Goal: Transaction & Acquisition: Purchase product/service

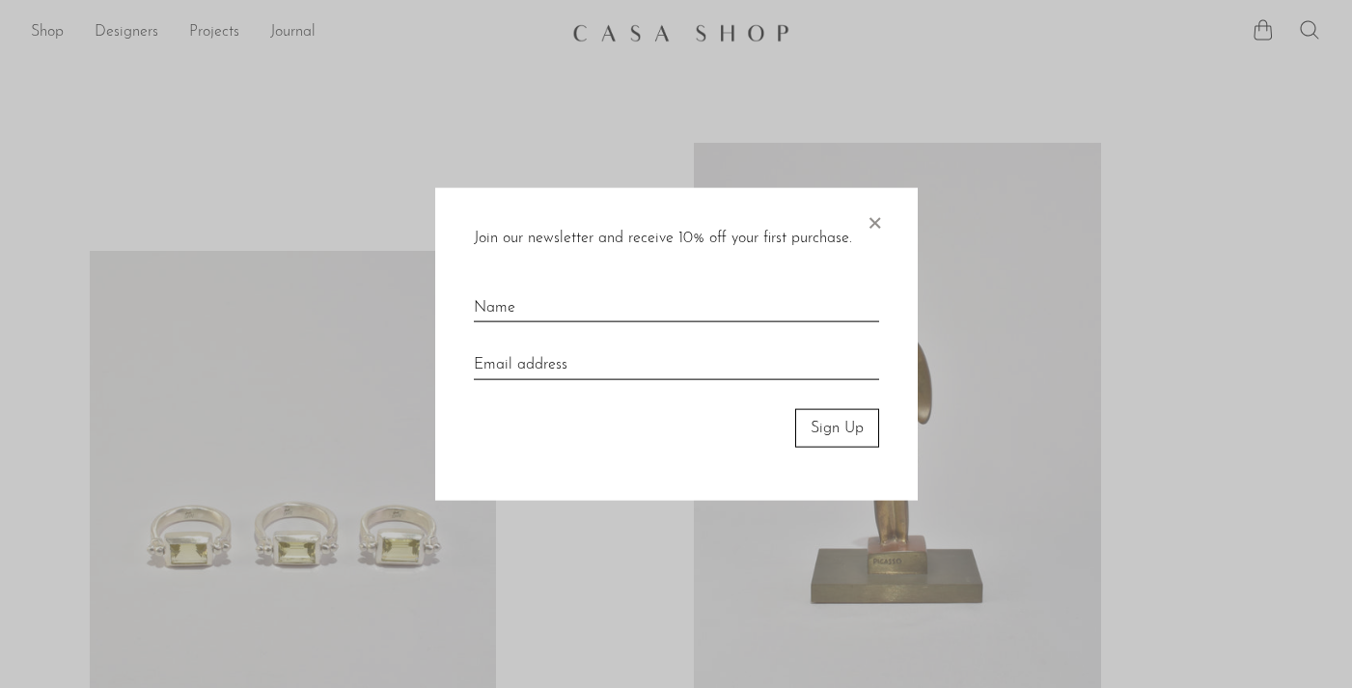
click at [468, 155] on div at bounding box center [676, 344] width 1352 height 688
click at [877, 226] on span "×" at bounding box center [874, 218] width 19 height 62
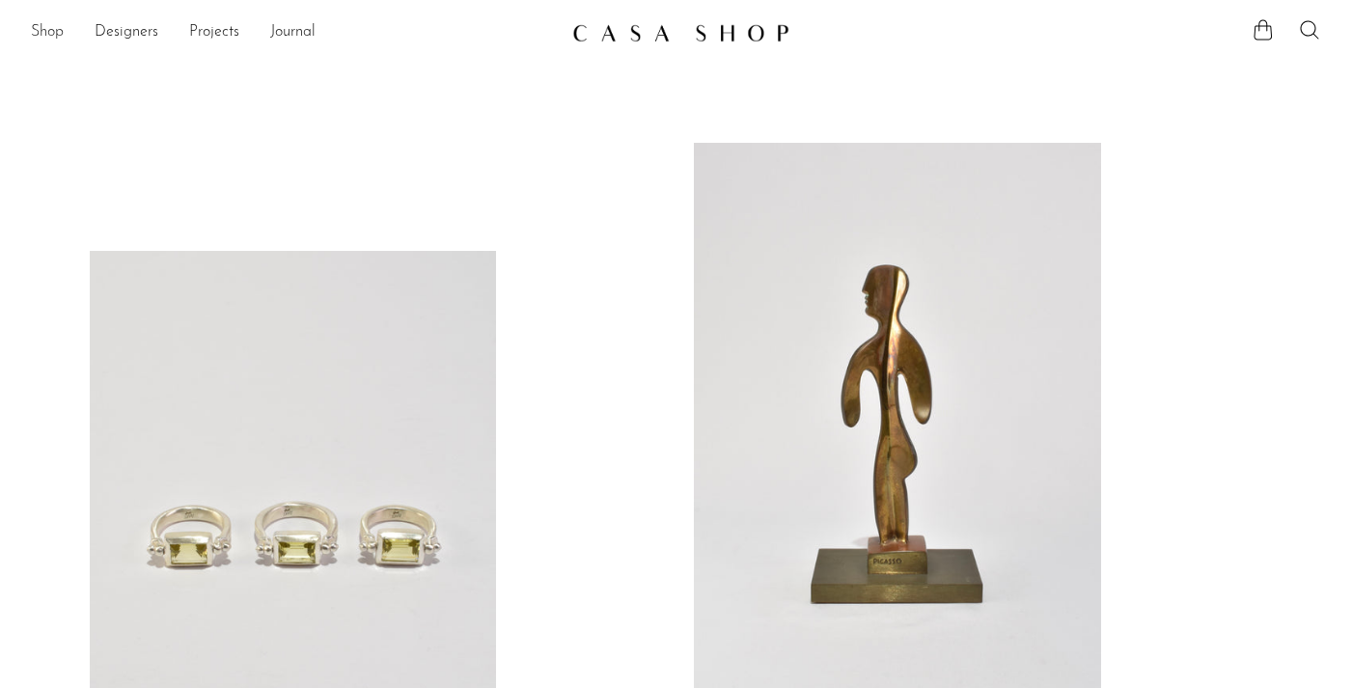
click at [57, 32] on link "Shop" at bounding box center [47, 32] width 33 height 25
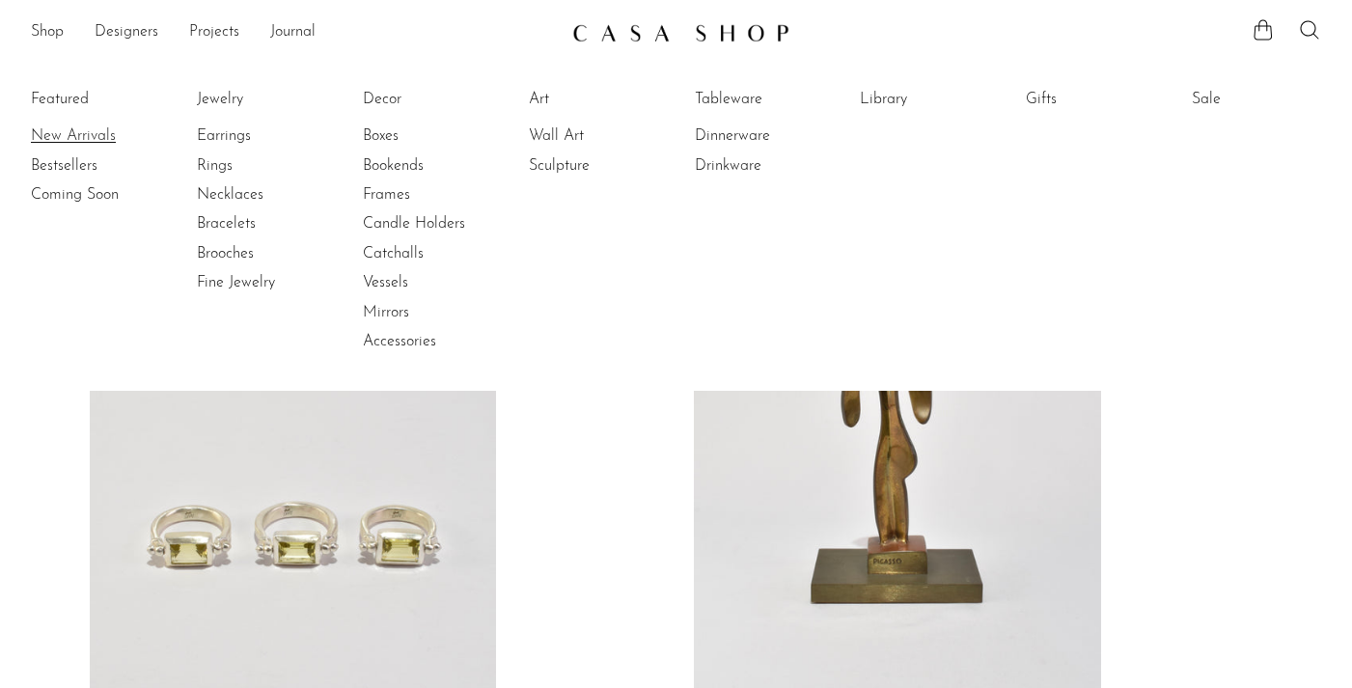
click at [75, 133] on link "New Arrivals" at bounding box center [103, 135] width 145 height 21
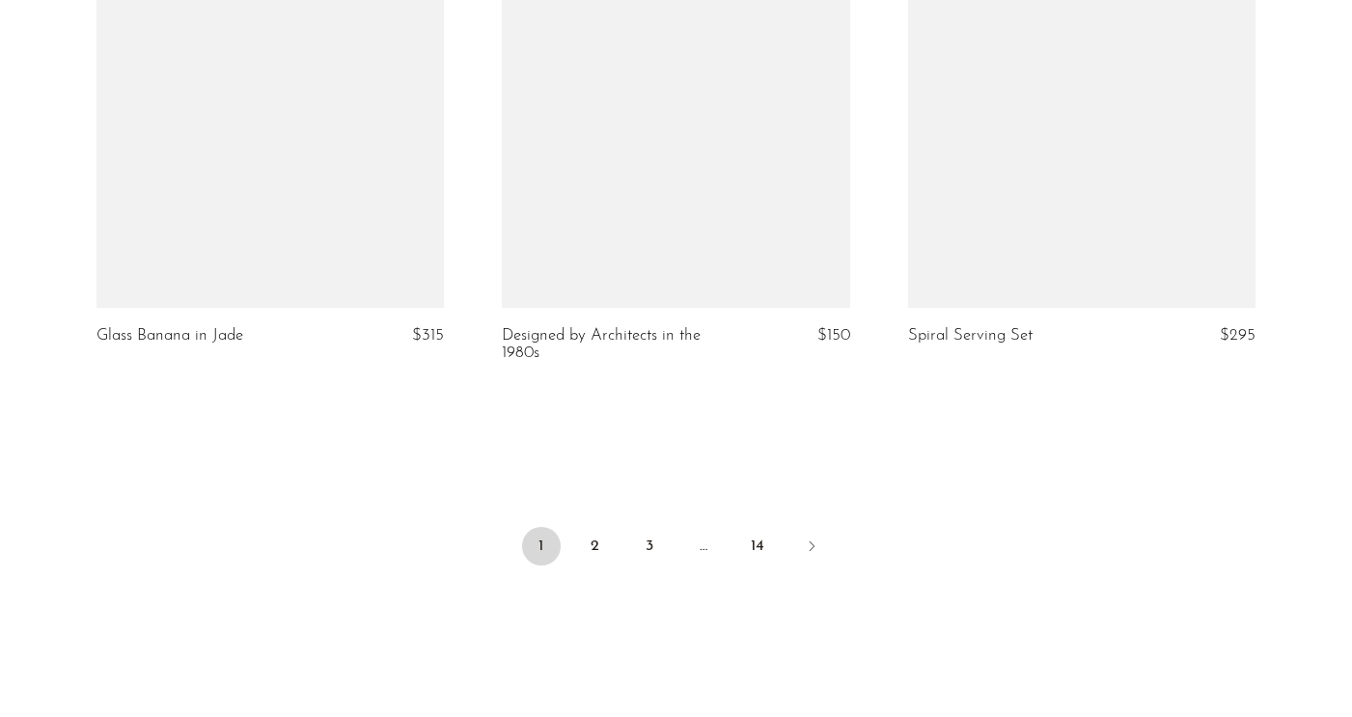
scroll to position [6716, 0]
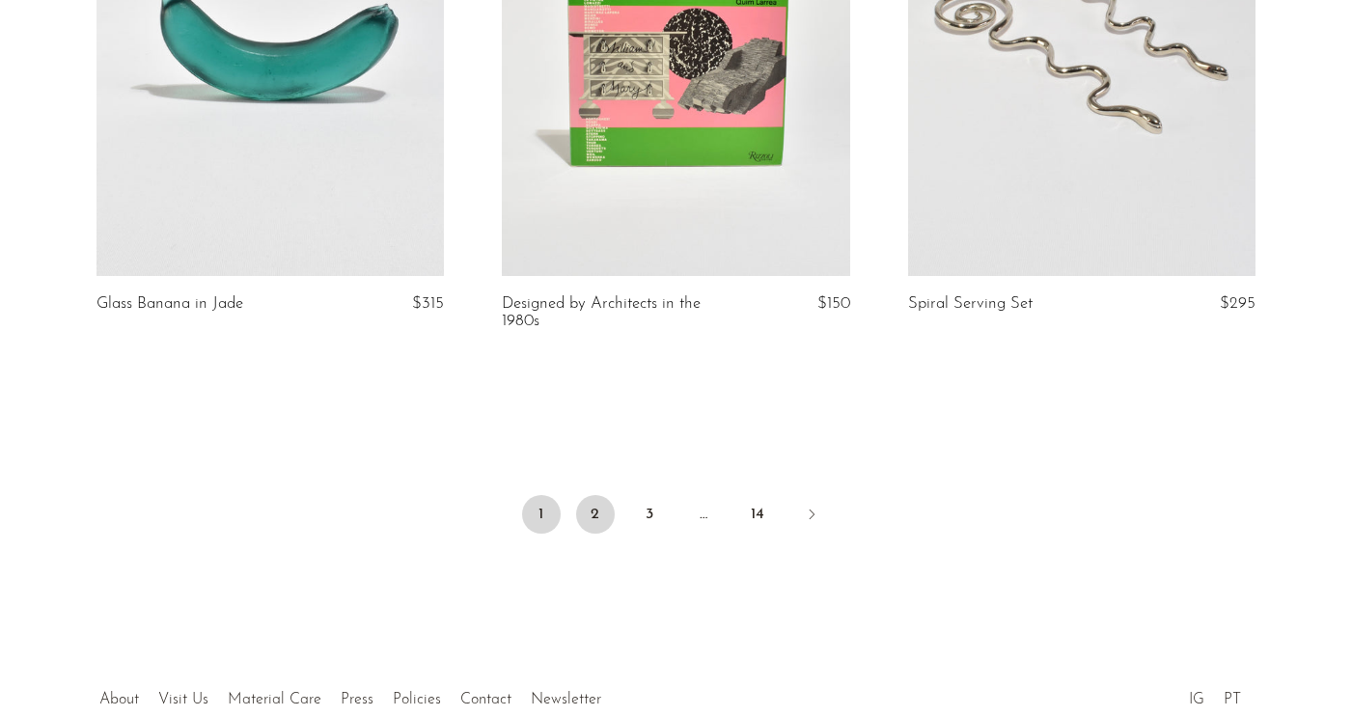
click at [592, 498] on link "2" at bounding box center [595, 514] width 39 height 39
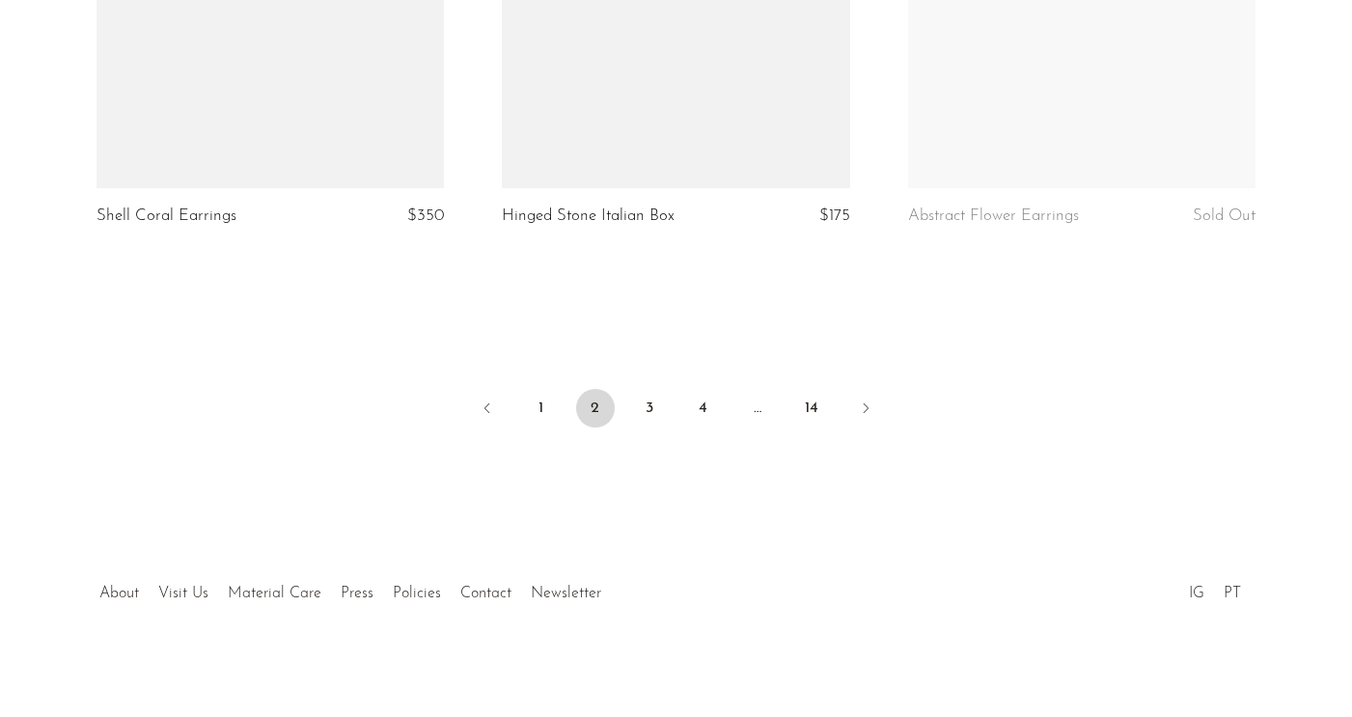
scroll to position [6786, 0]
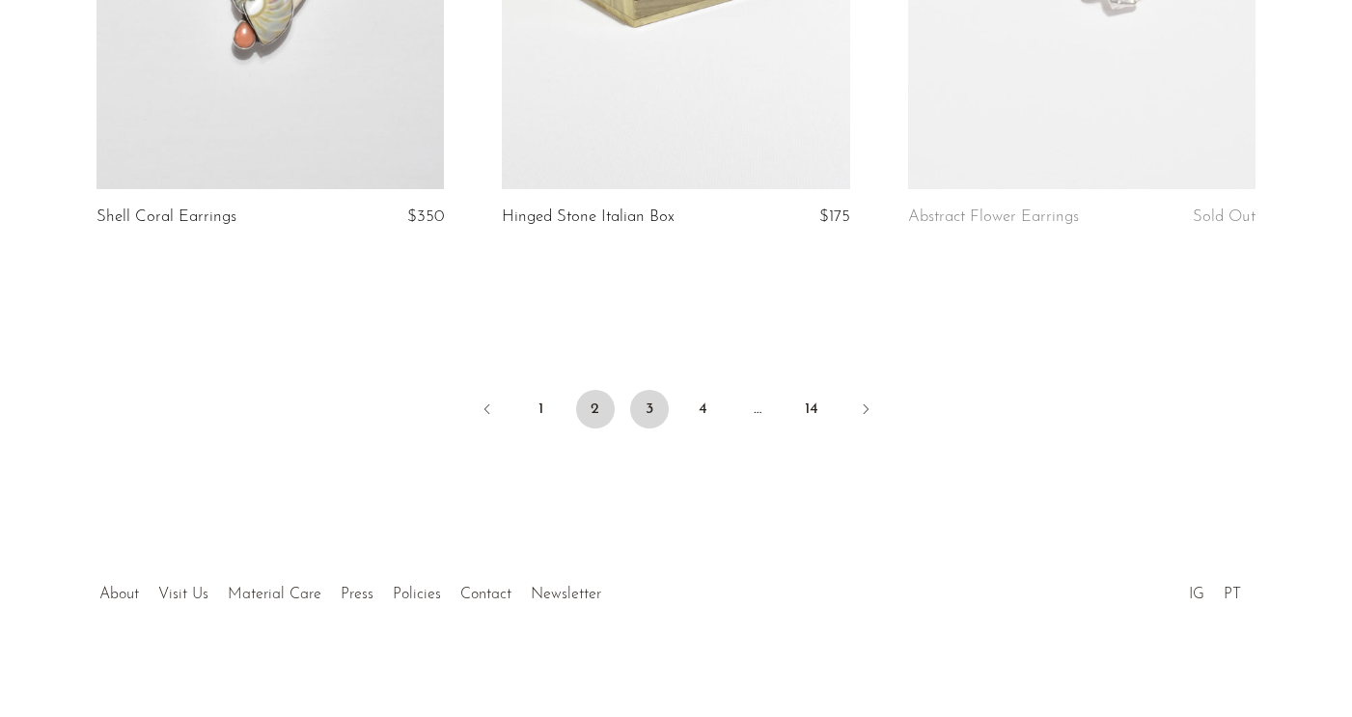
click at [645, 402] on link "3" at bounding box center [649, 409] width 39 height 39
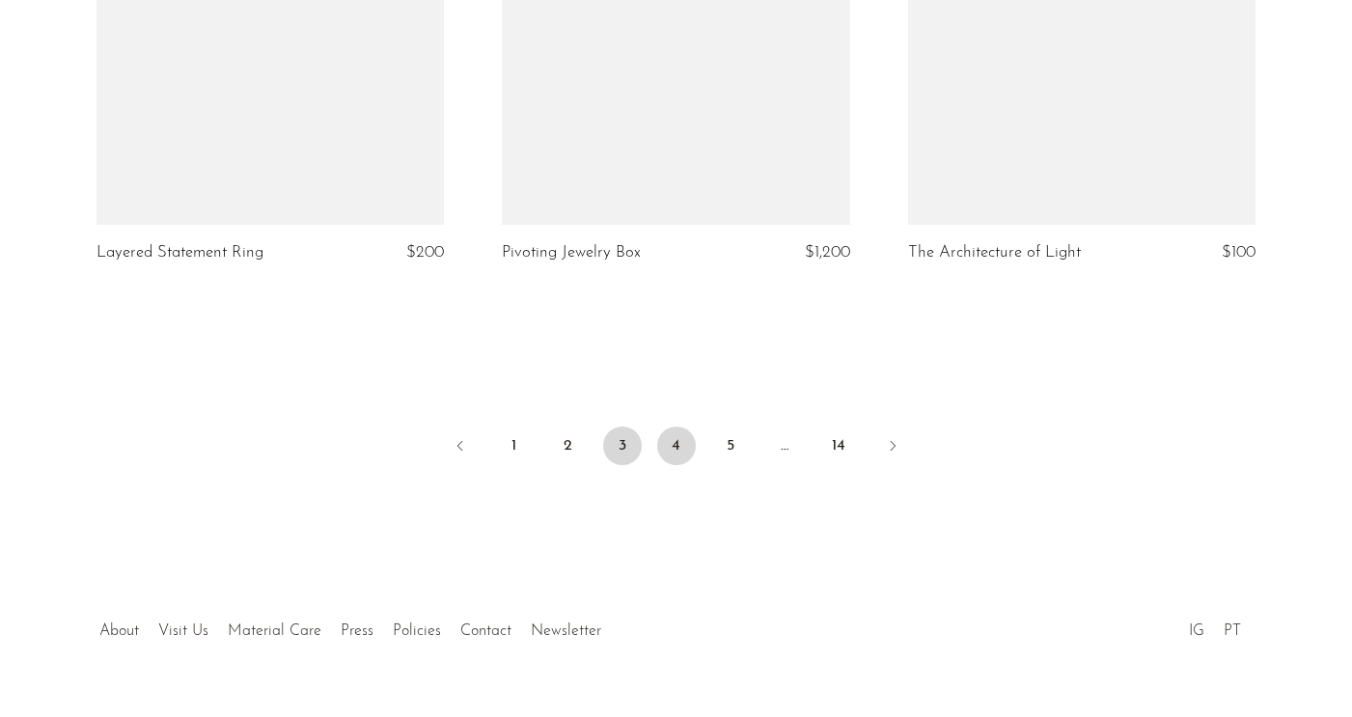
scroll to position [6855, 0]
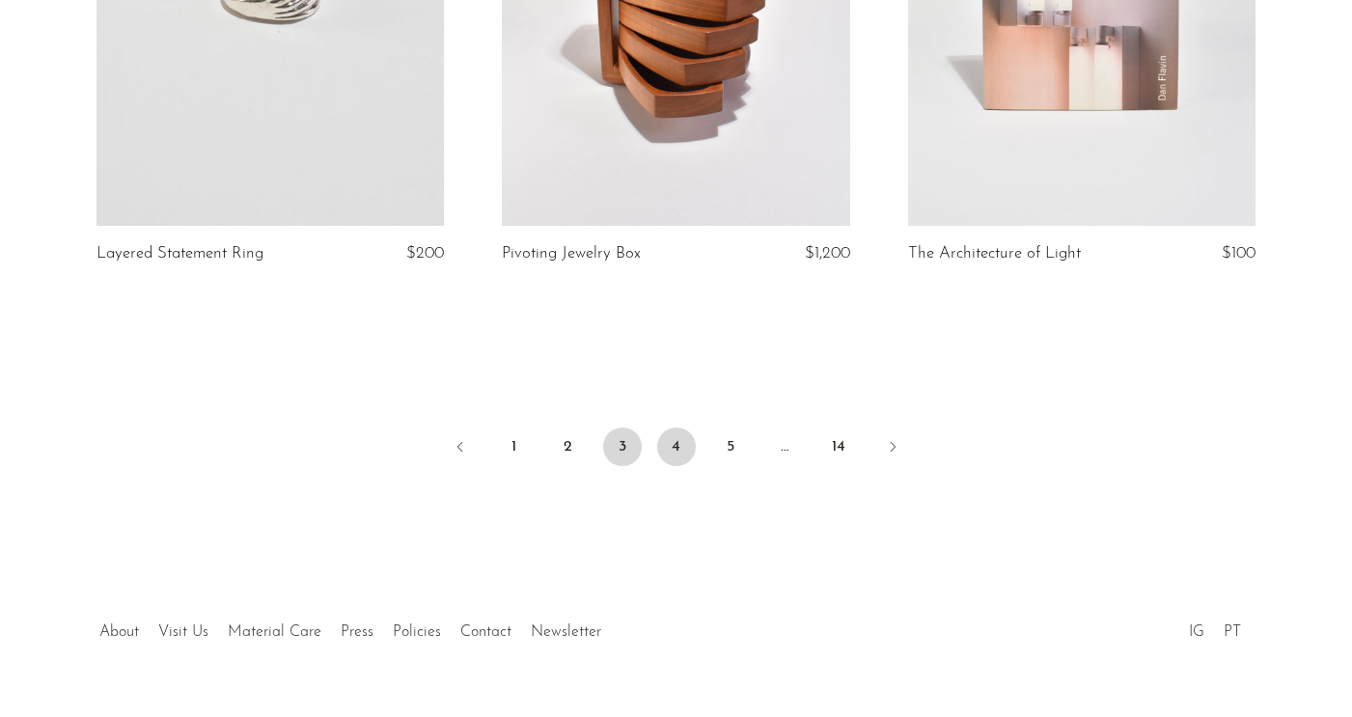
click at [666, 427] on link "4" at bounding box center [676, 446] width 39 height 39
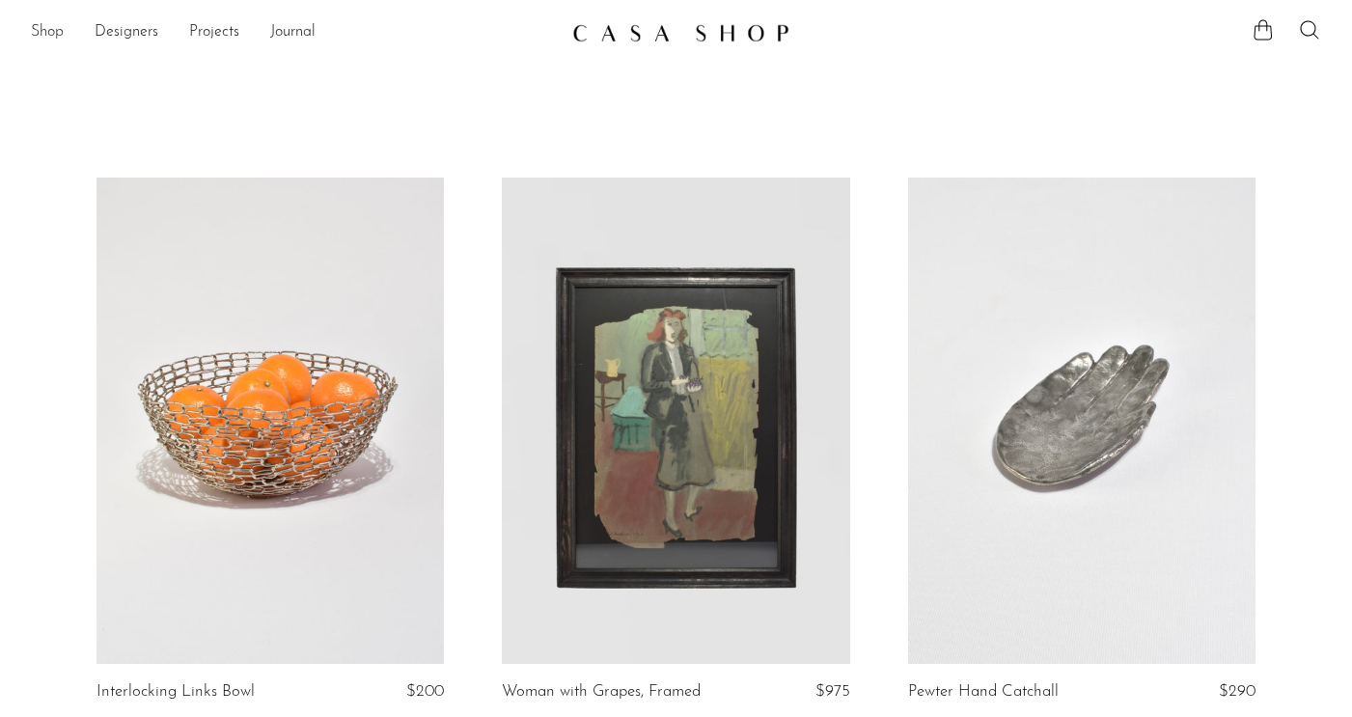
click at [54, 34] on link "Shop" at bounding box center [47, 32] width 33 height 25
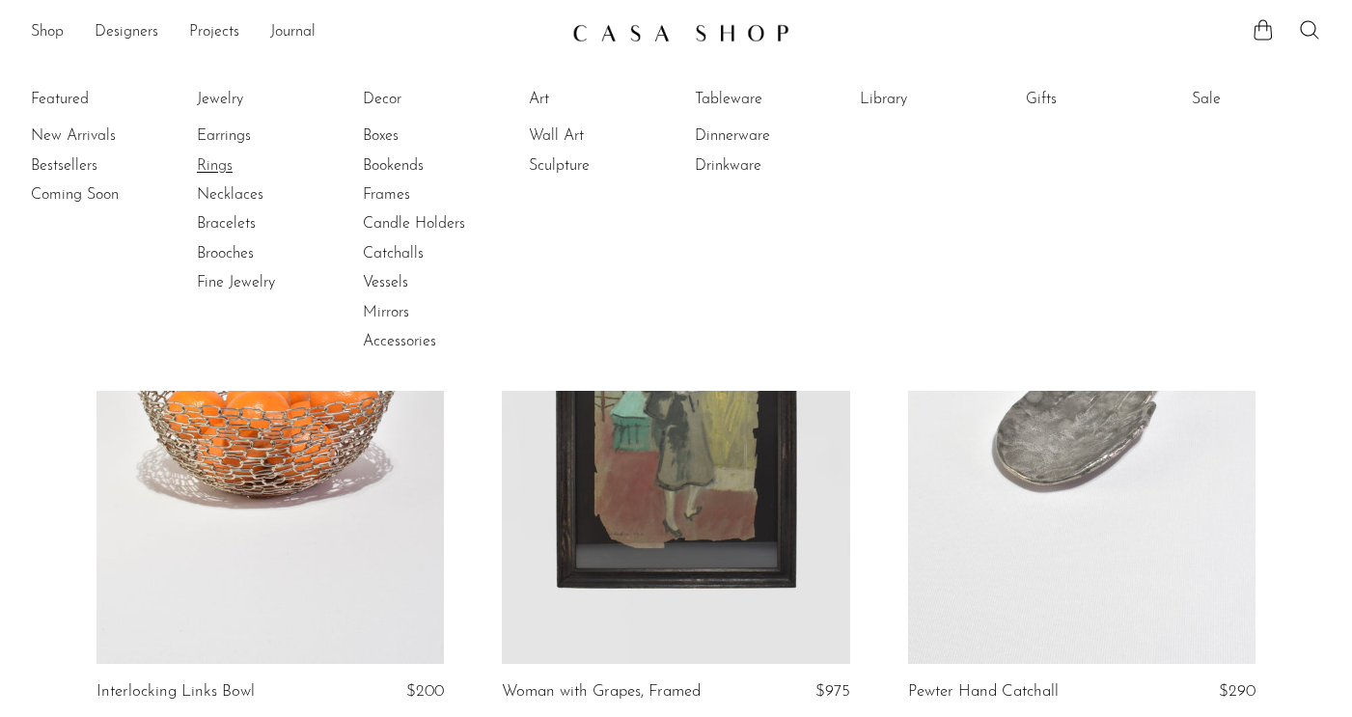
click at [222, 163] on link "Rings" at bounding box center [269, 165] width 145 height 21
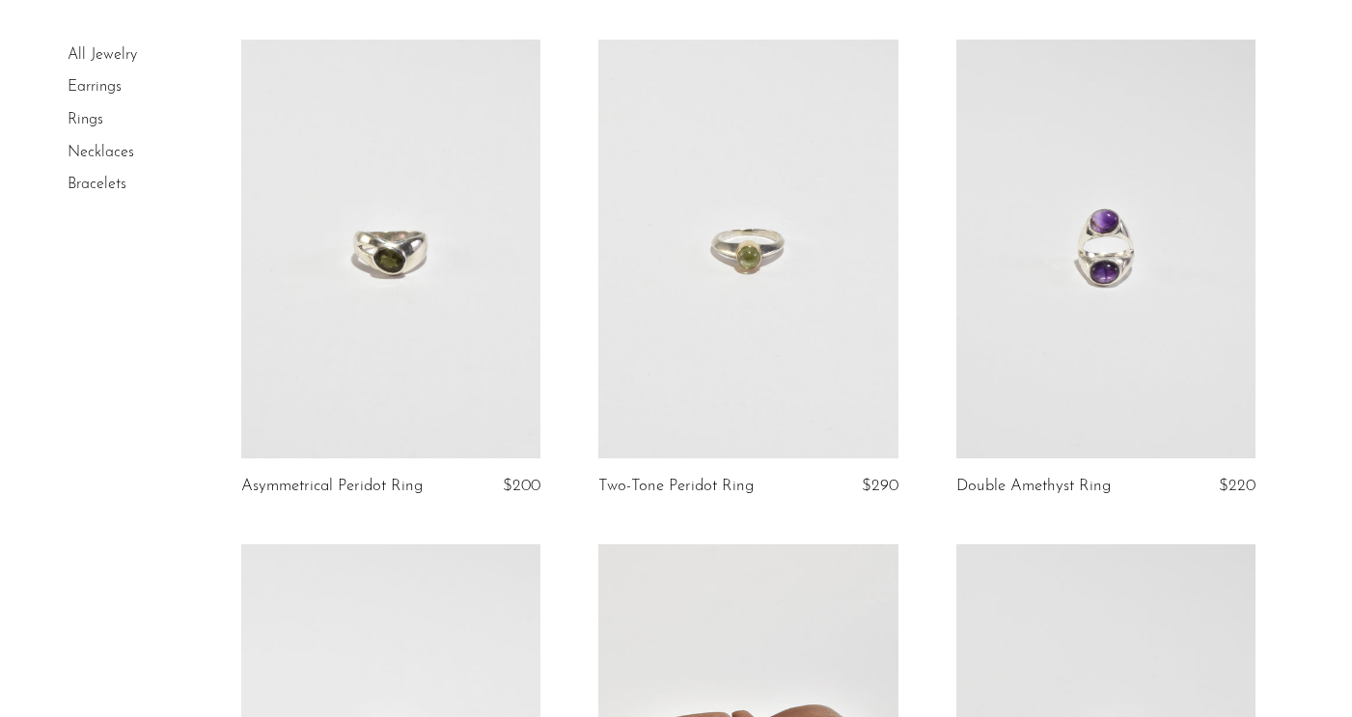
scroll to position [461, 0]
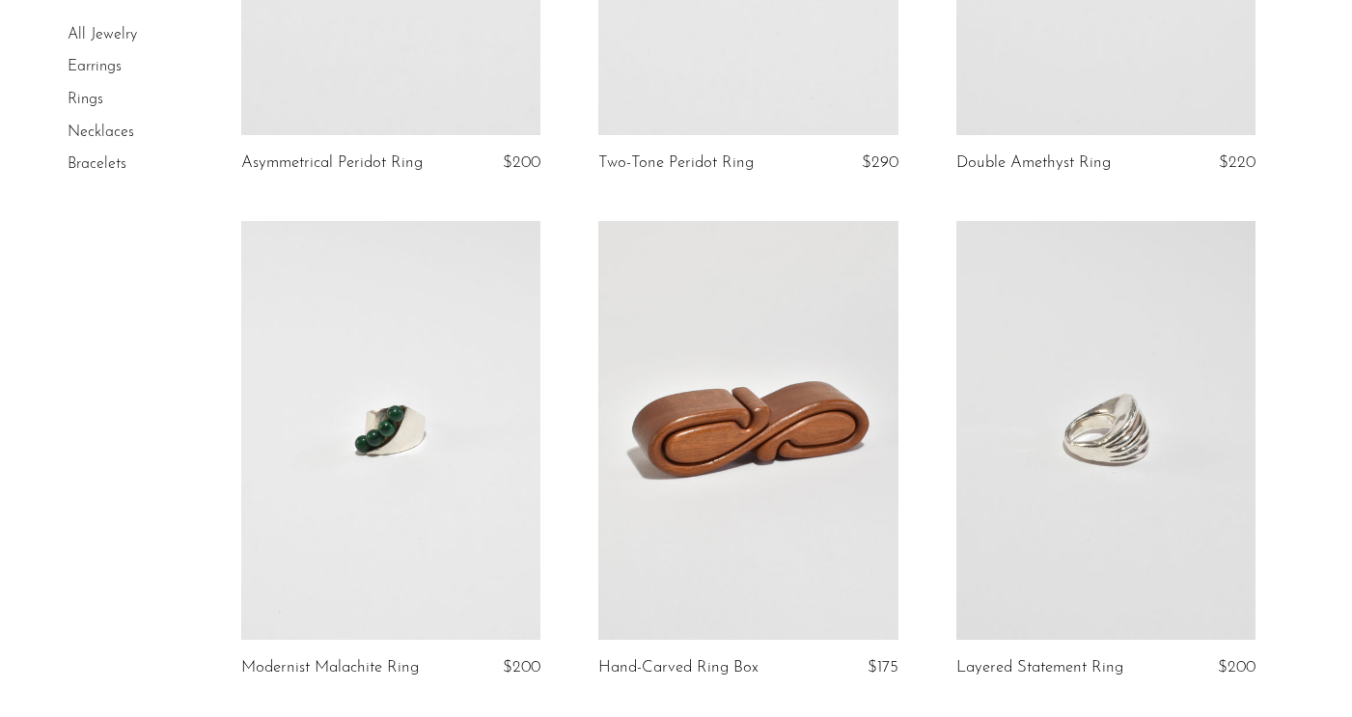
click at [755, 387] on link at bounding box center [747, 430] width 299 height 419
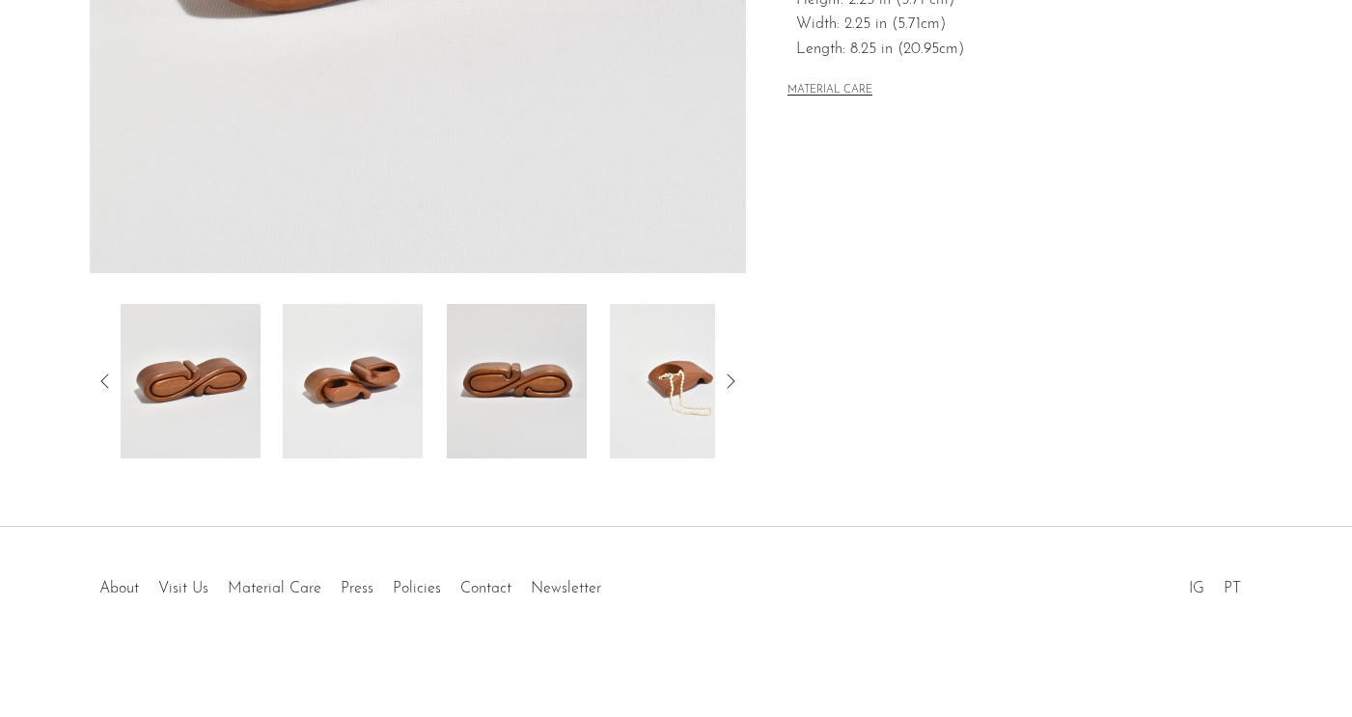
scroll to position [539, 0]
click at [612, 413] on img at bounding box center [680, 381] width 140 height 154
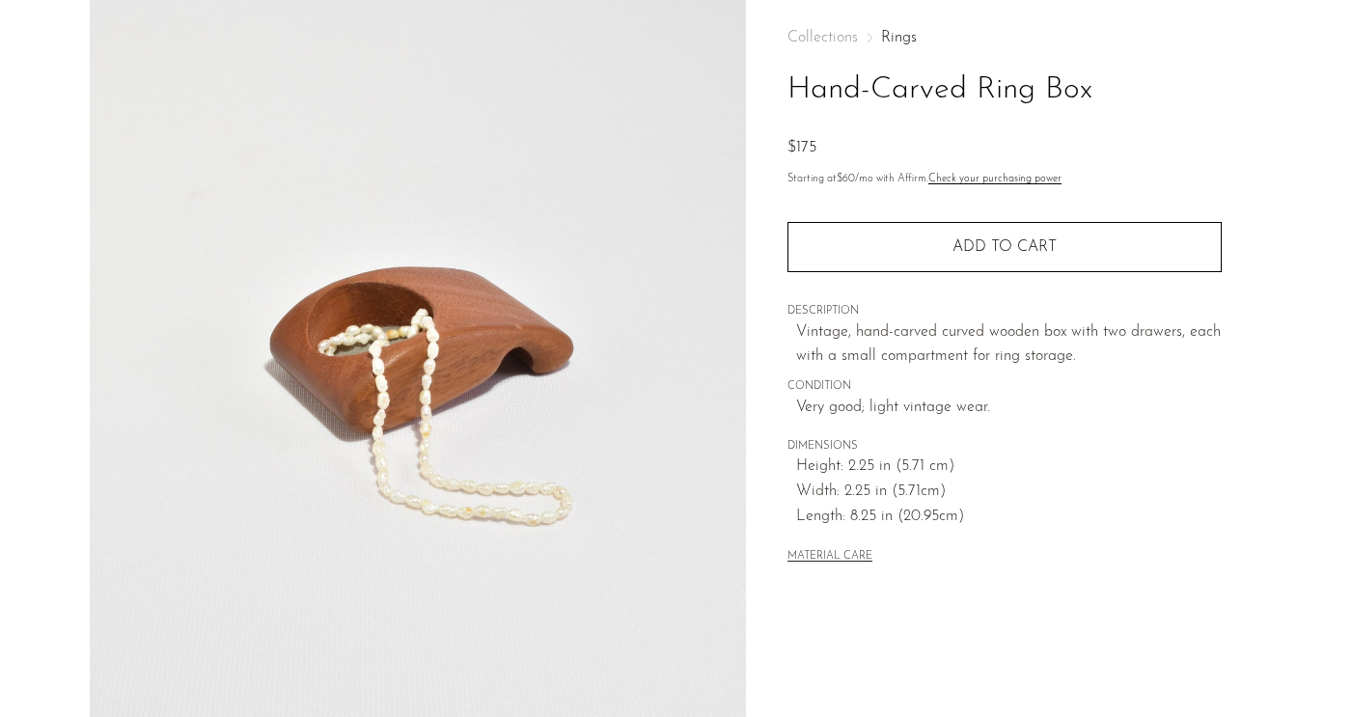
scroll to position [89, 0]
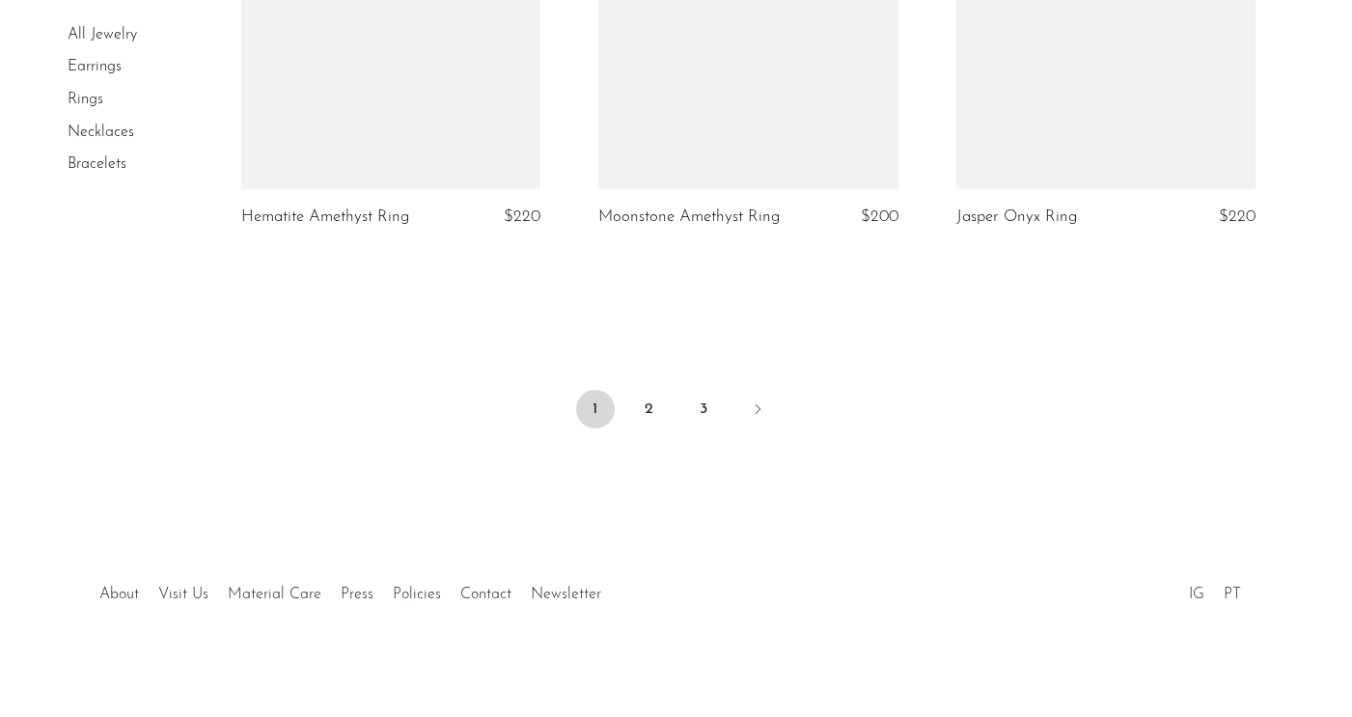
scroll to position [6027, 0]
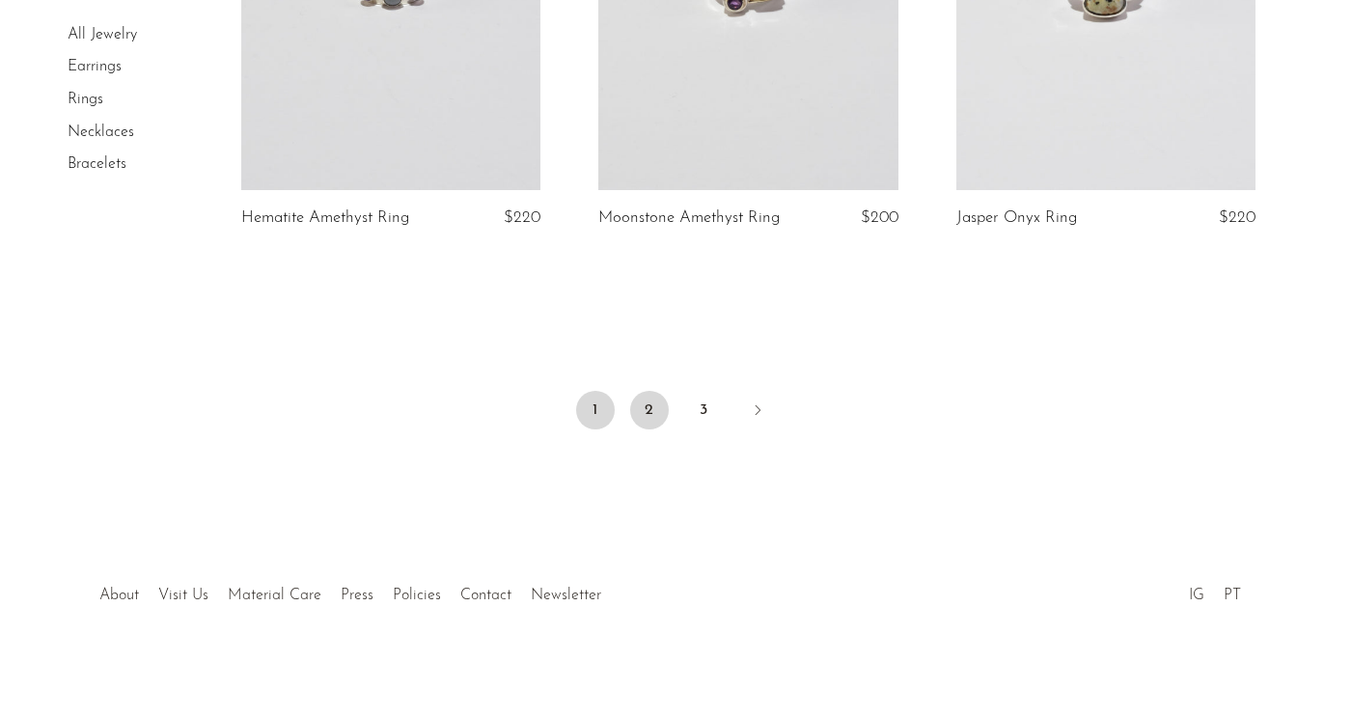
click at [643, 396] on link "2" at bounding box center [649, 410] width 39 height 39
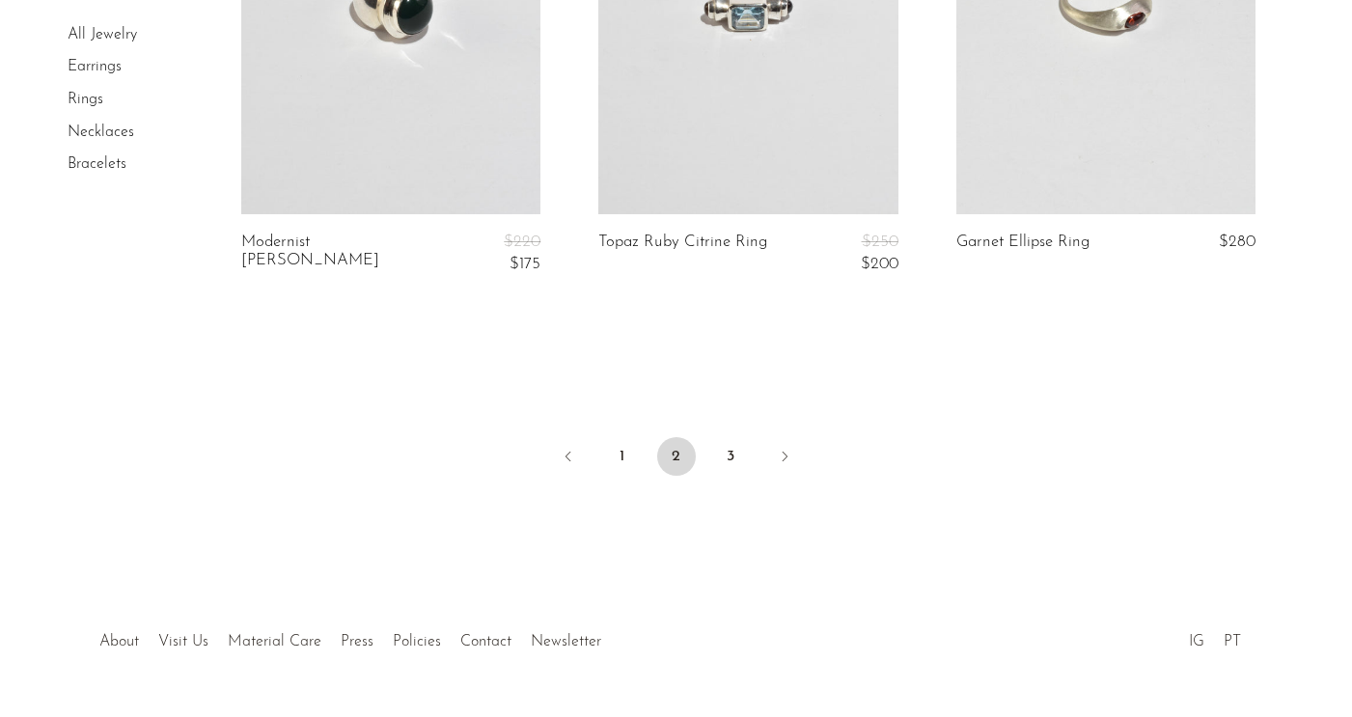
scroll to position [6032, 0]
click at [728, 437] on link "3" at bounding box center [730, 456] width 39 height 39
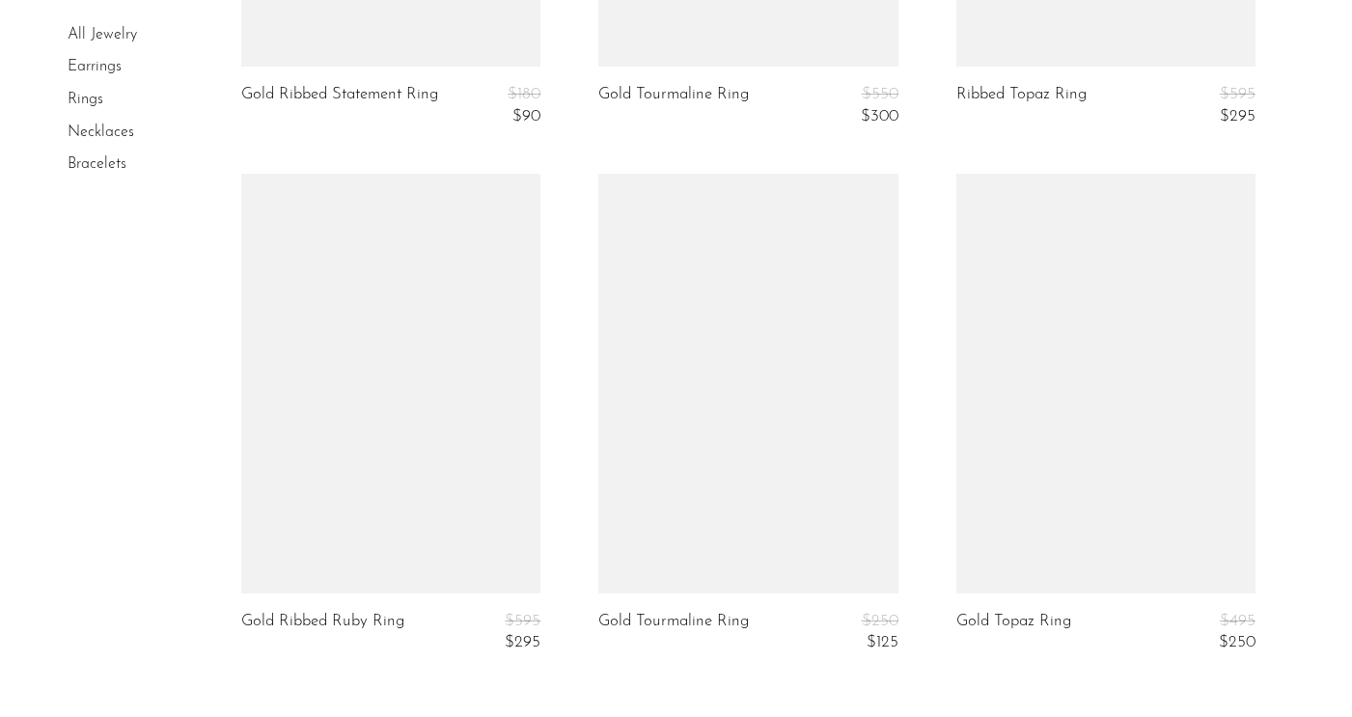
scroll to position [5139, 0]
